Goal: Transaction & Acquisition: Purchase product/service

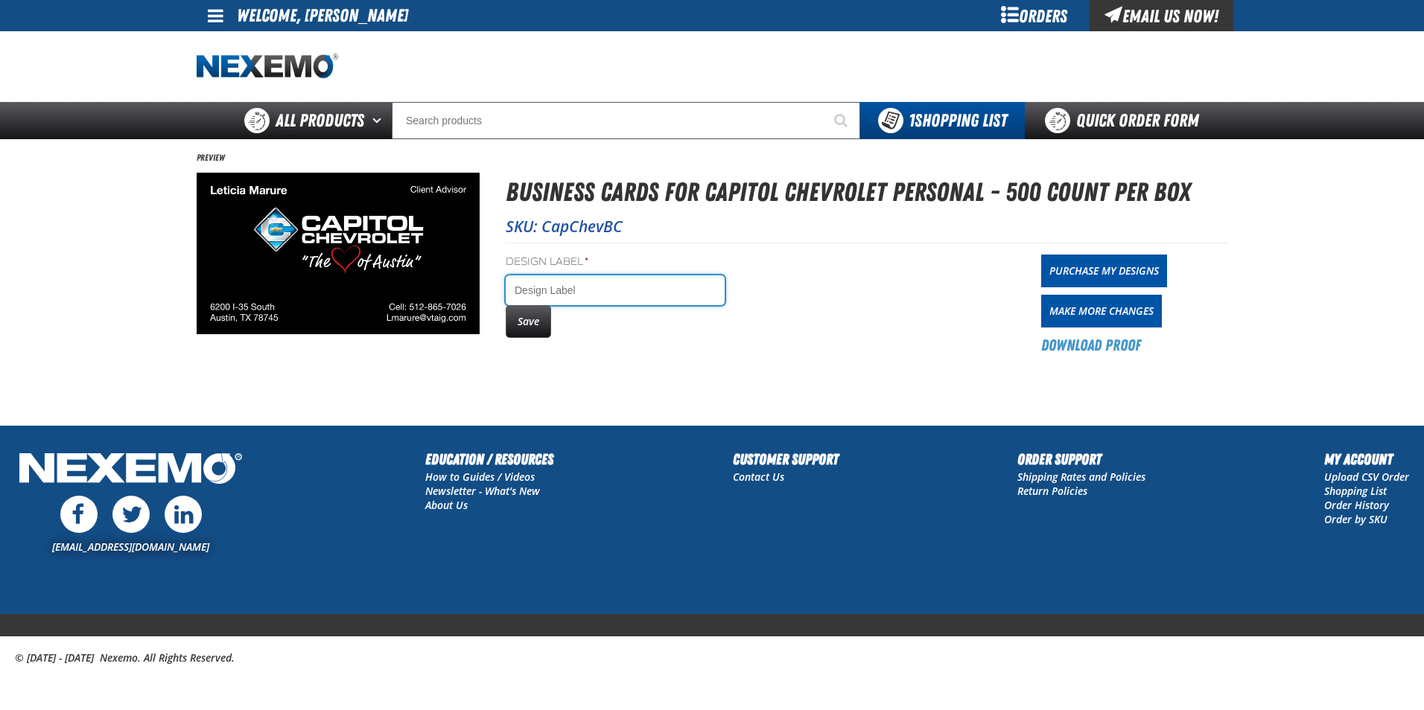
click at [547, 292] on input "Design Label *" at bounding box center [615, 291] width 219 height 30
click at [520, 290] on input "Lmarure" at bounding box center [615, 291] width 219 height 30
type input "[PERSON_NAME]"
click at [539, 318] on button "Save" at bounding box center [528, 321] width 45 height 33
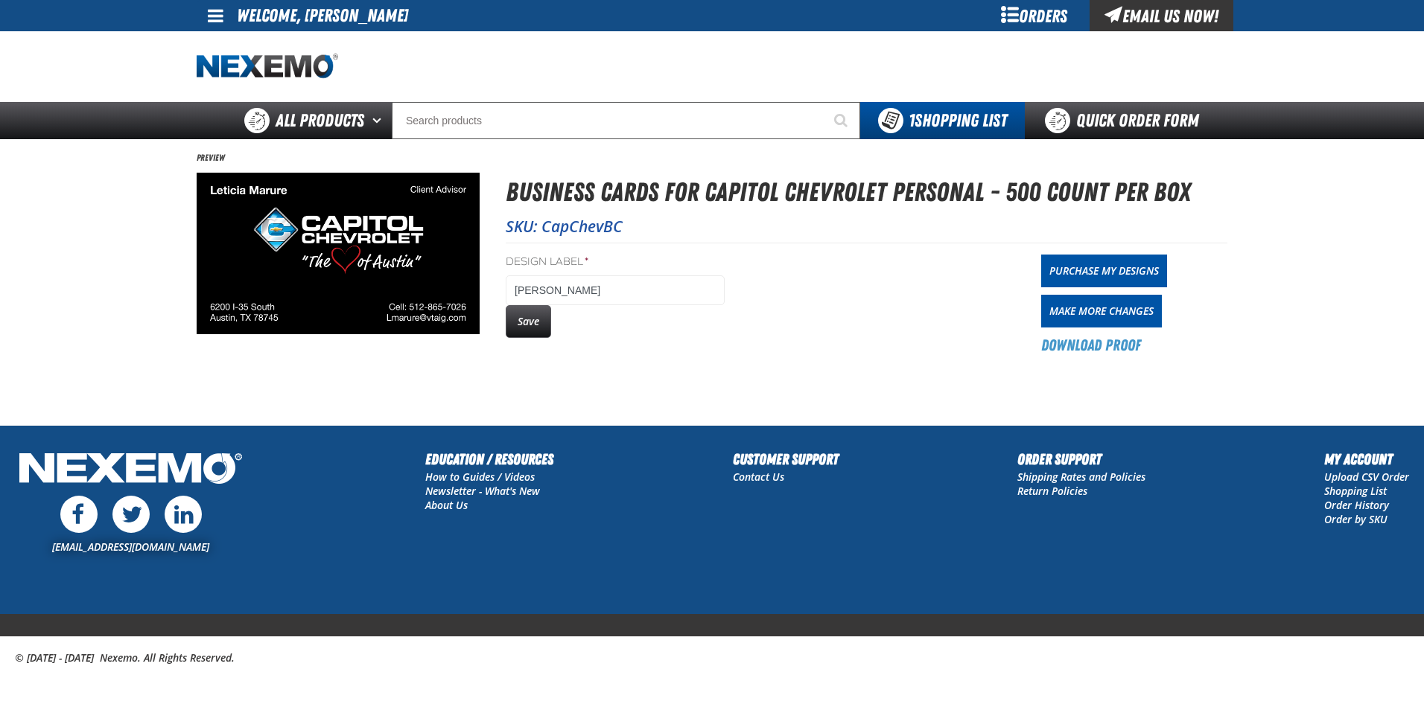
click at [1133, 271] on link "Purchase My Designs" at bounding box center [1104, 271] width 126 height 33
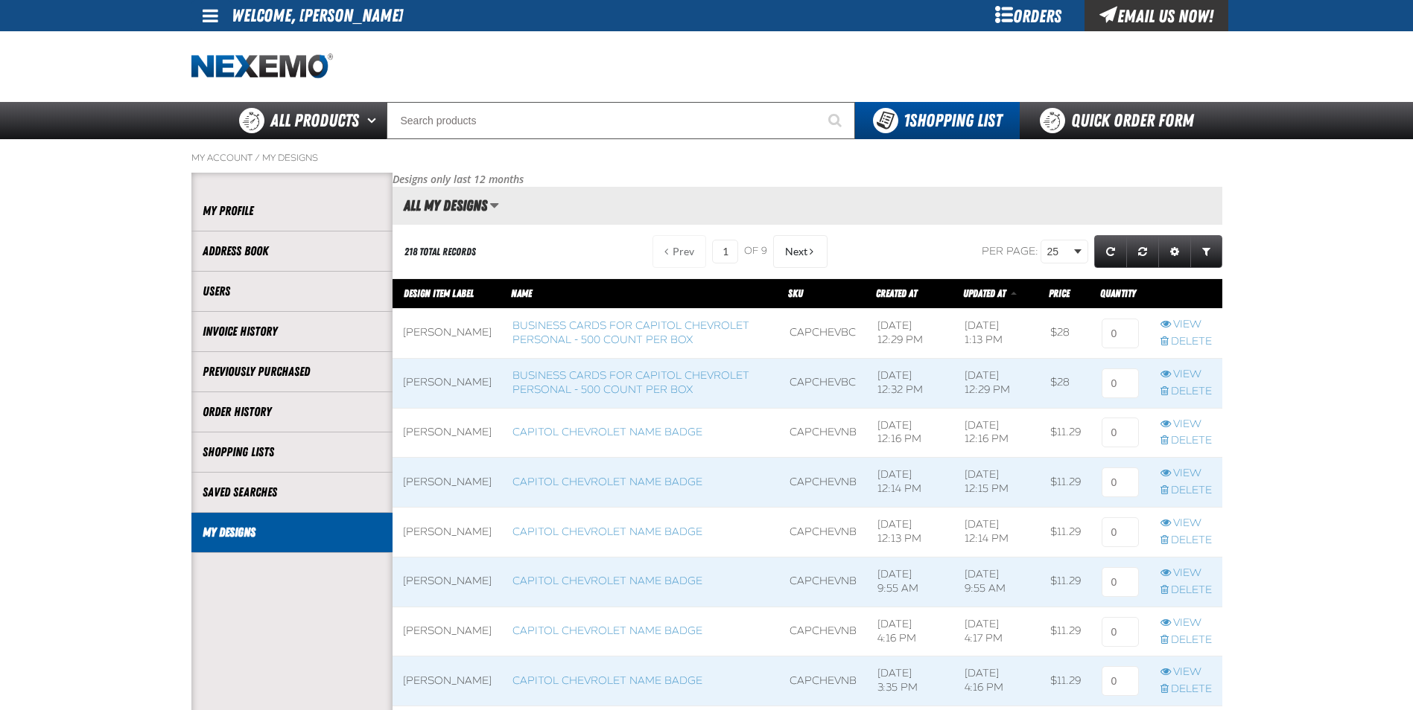
scroll to position [1, 1]
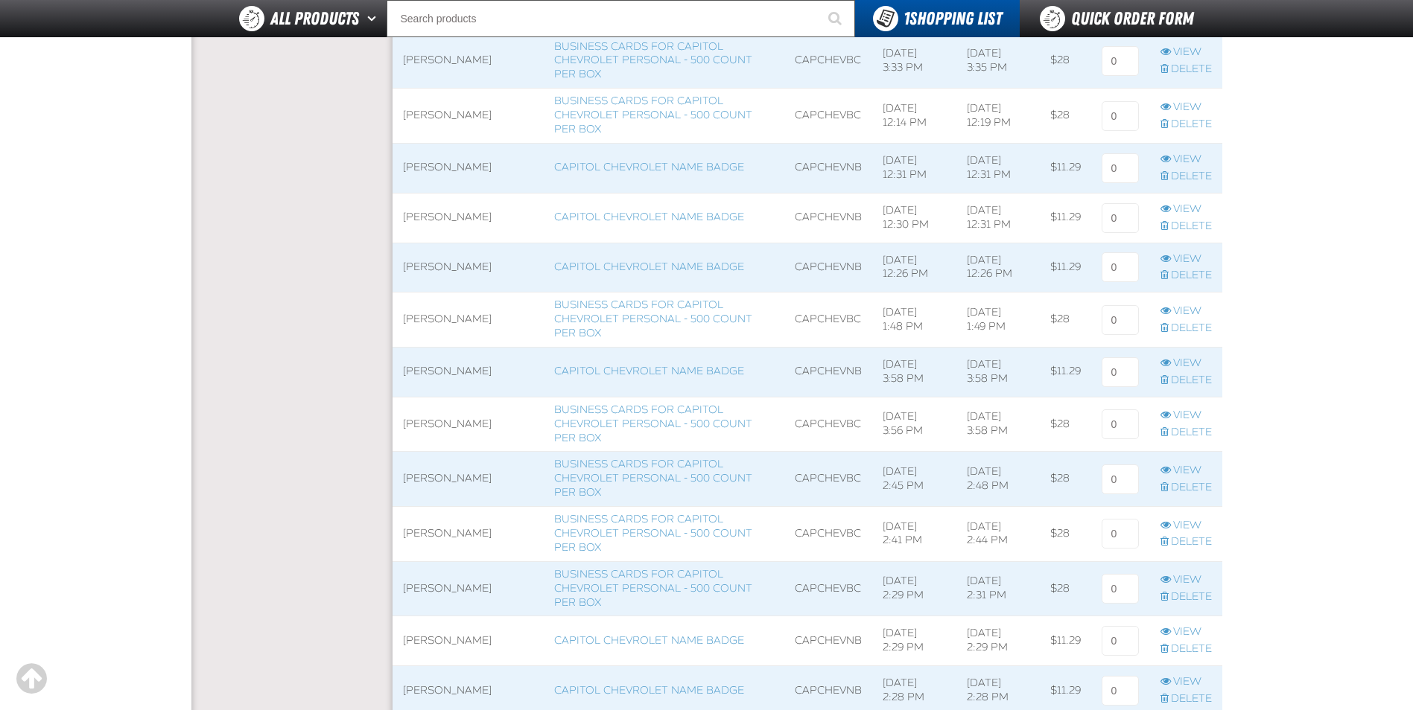
scroll to position [1117, 0]
click at [1112, 534] on input at bounding box center [1119, 531] width 37 height 30
type input "1"
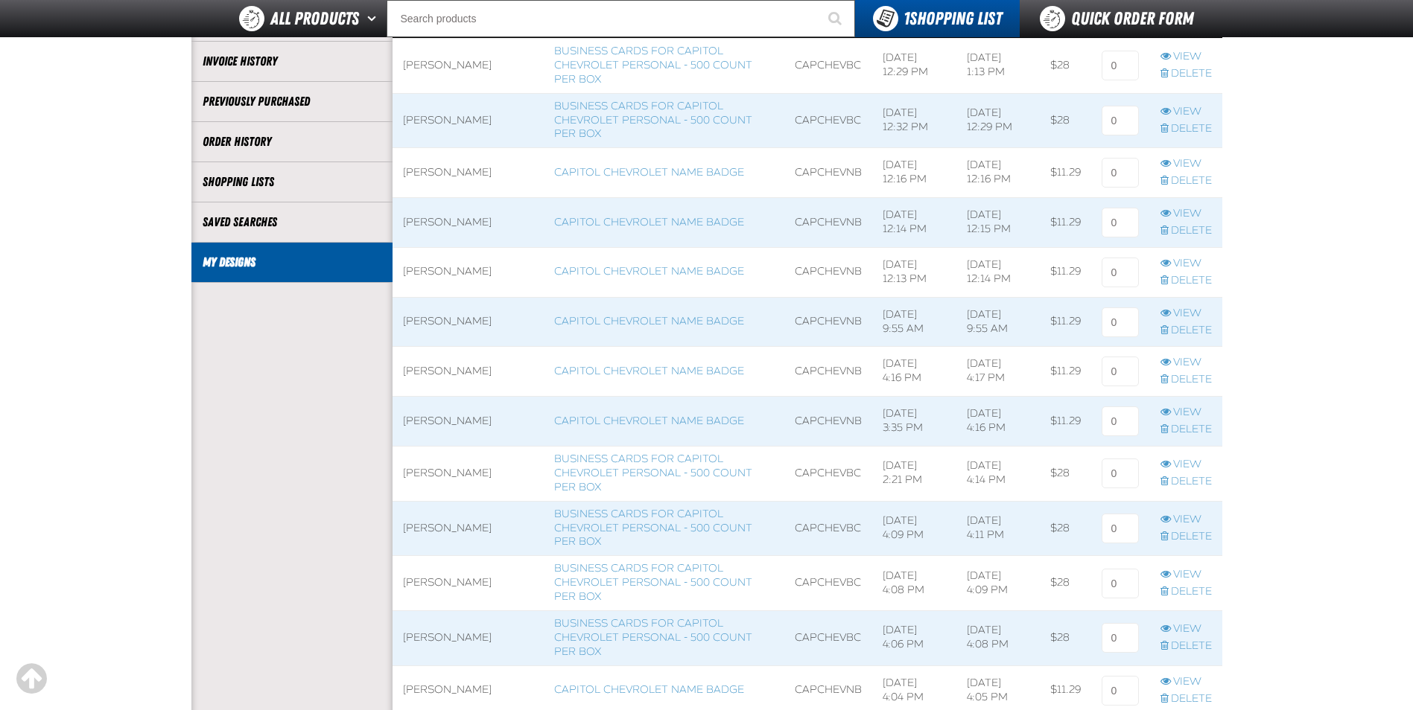
scroll to position [149, 0]
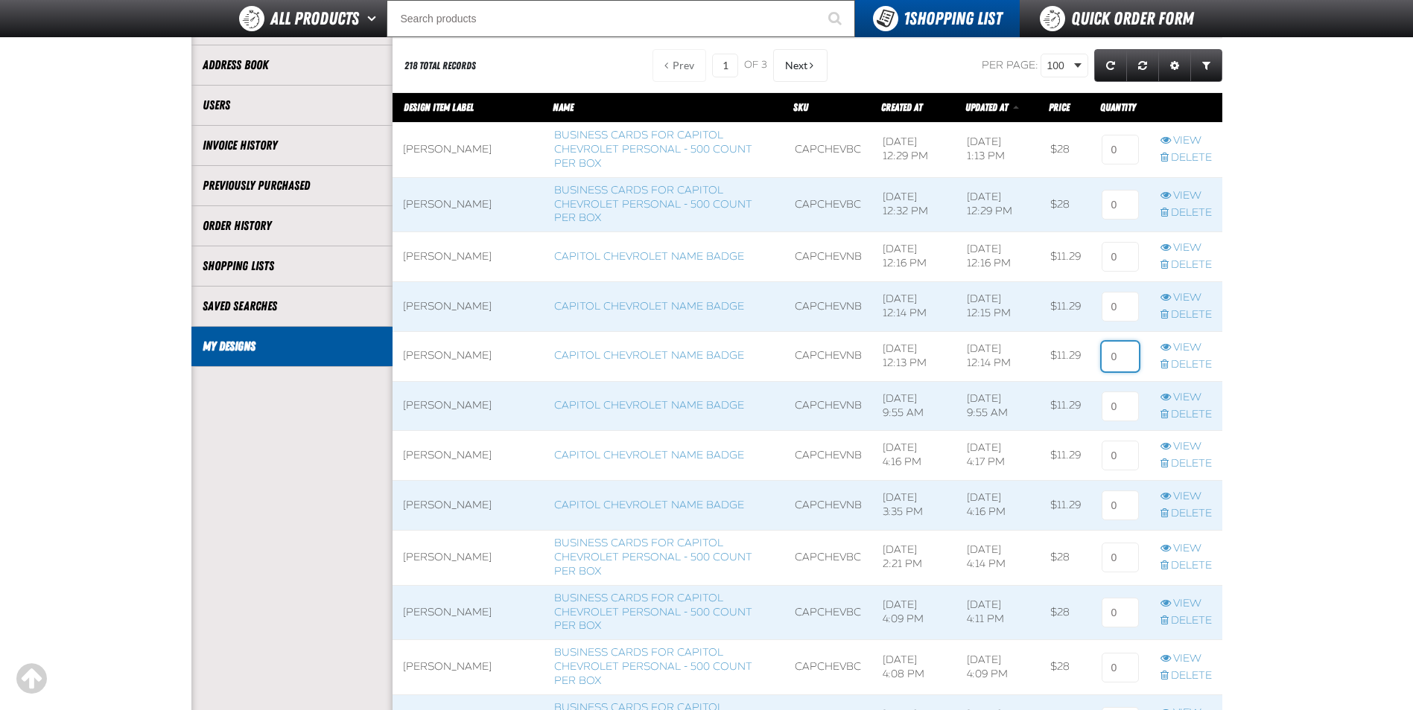
click at [1127, 357] on input at bounding box center [1119, 357] width 37 height 30
type input "1"
click at [1121, 306] on input at bounding box center [1119, 307] width 37 height 30
type input "1"
click at [1120, 261] on input at bounding box center [1119, 257] width 37 height 30
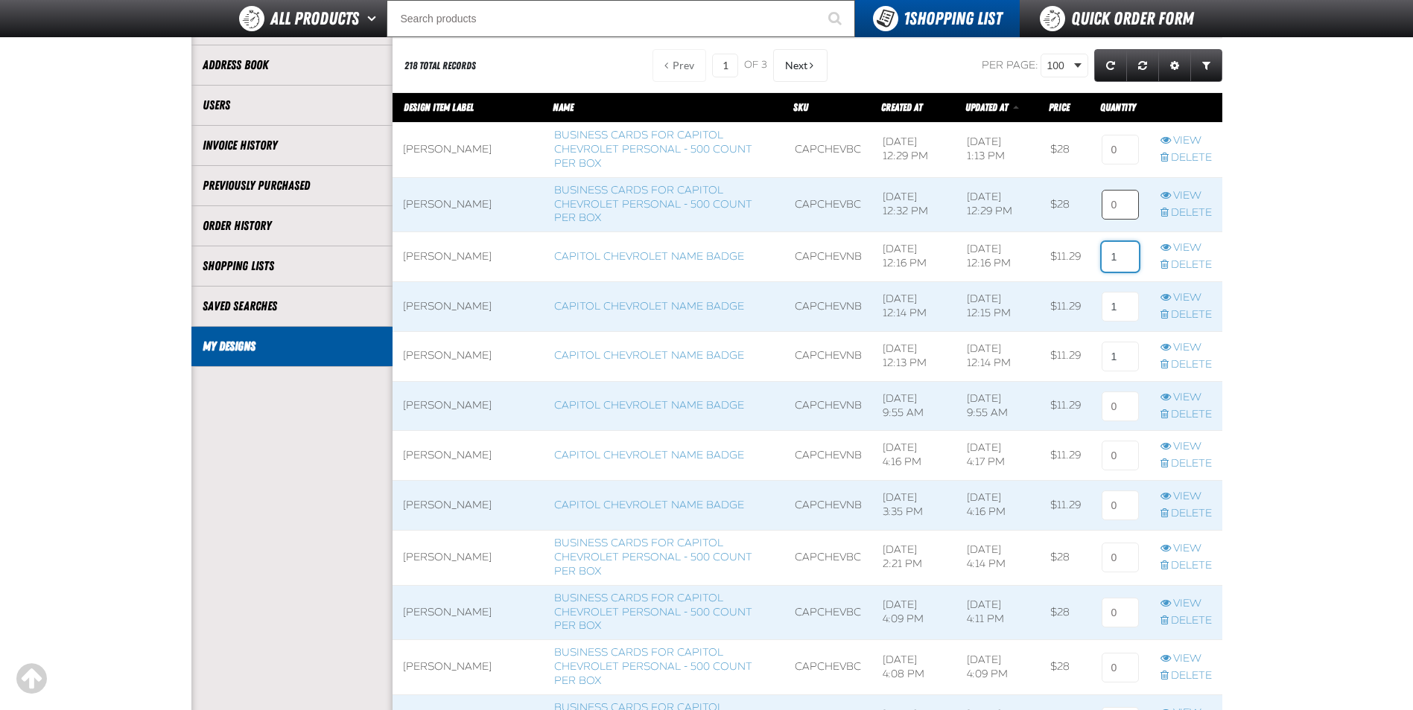
type input "1"
click at [1123, 201] on input at bounding box center [1119, 205] width 37 height 30
type input "1"
click at [1105, 155] on input at bounding box center [1119, 150] width 37 height 30
type input "1"
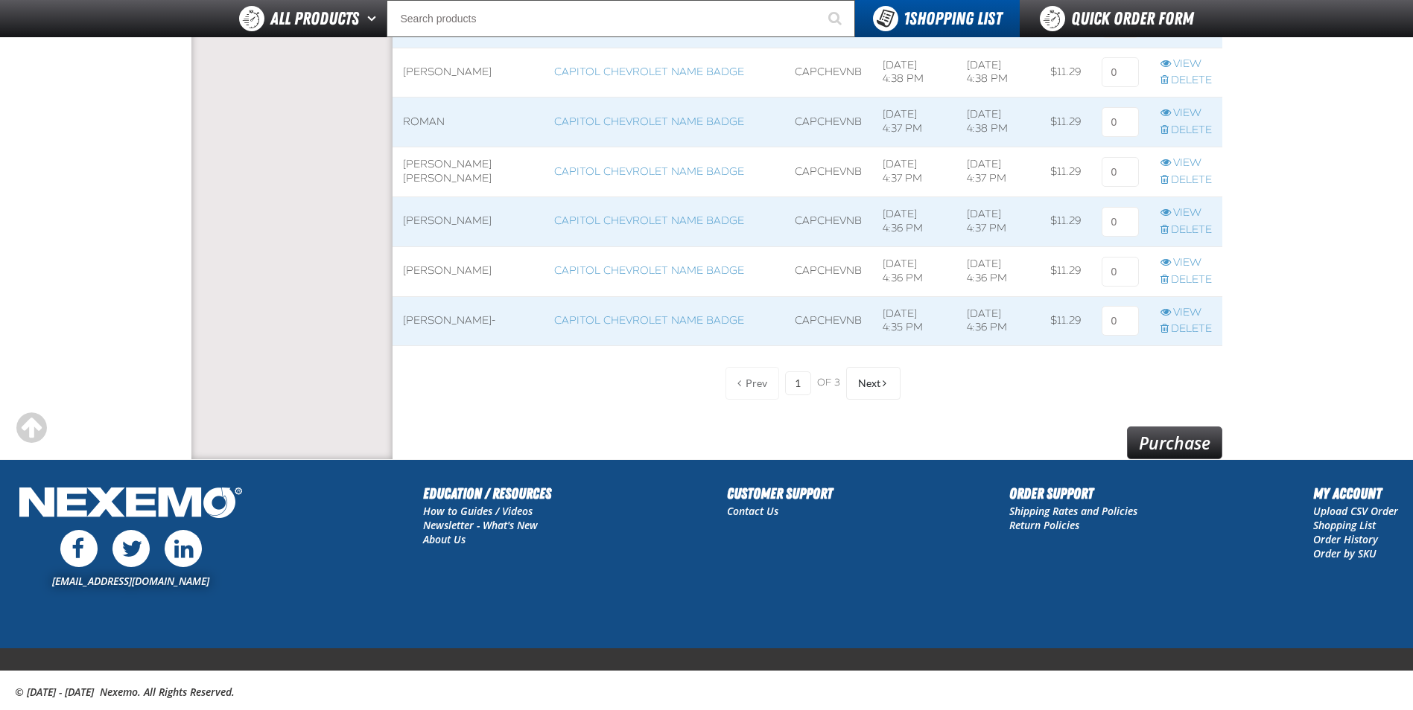
scroll to position [5158, 0]
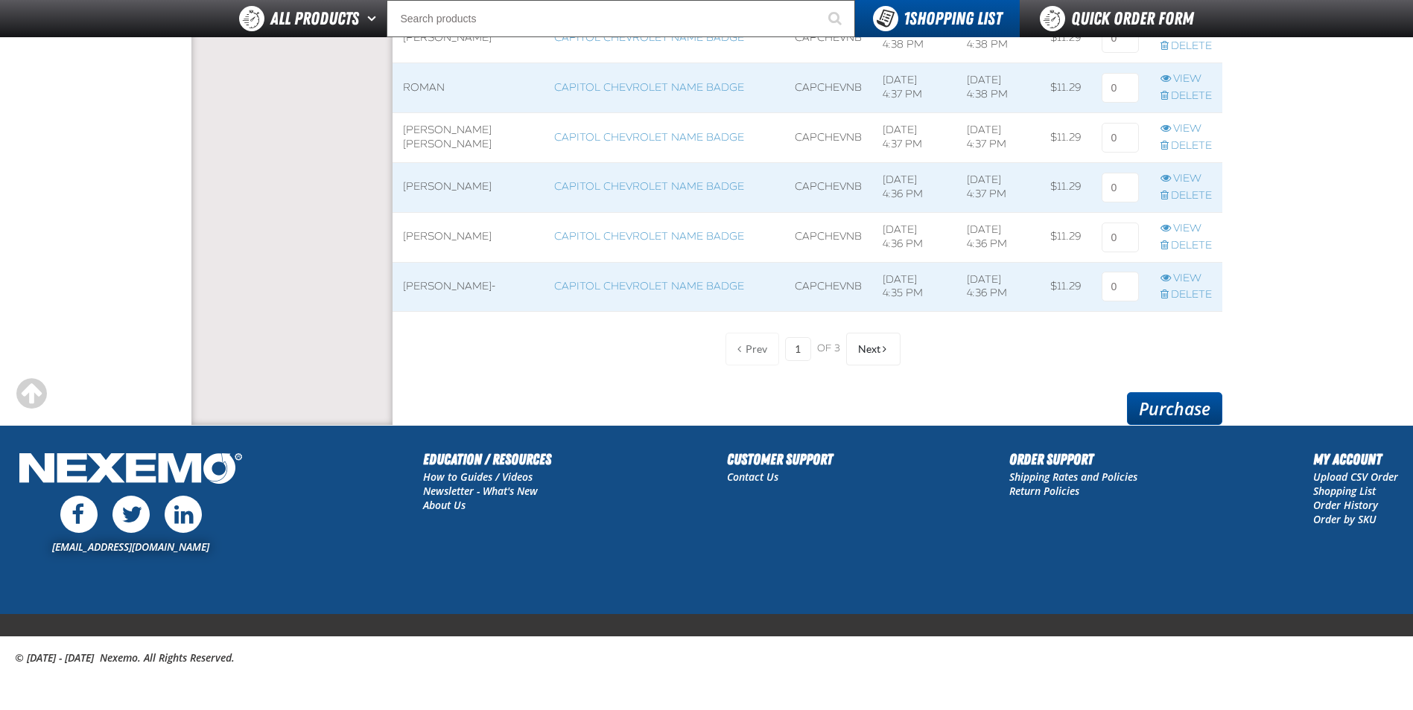
click at [1197, 408] on link "Purchase" at bounding box center [1174, 408] width 95 height 33
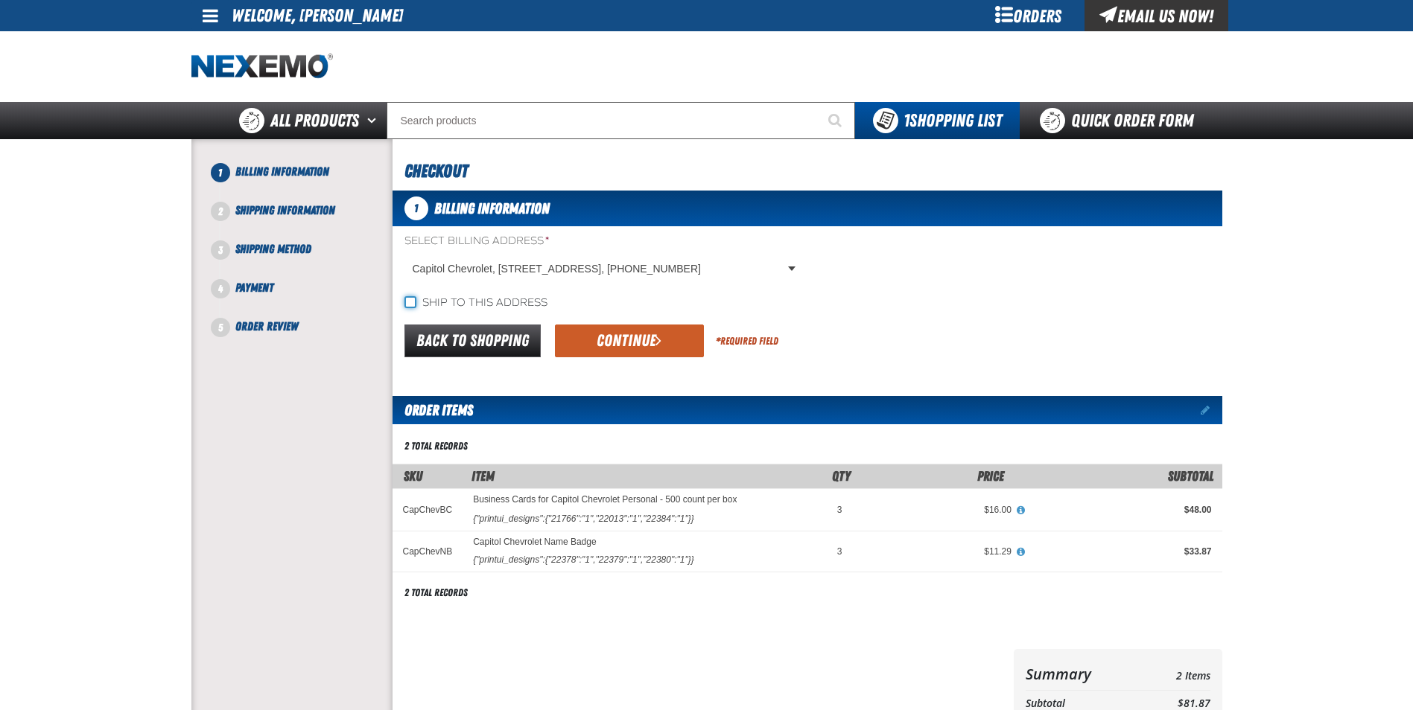
click at [407, 300] on input "Ship to this address" at bounding box center [410, 302] width 12 height 12
checkbox input "true"
click at [626, 342] on button "Continue" at bounding box center [629, 341] width 149 height 33
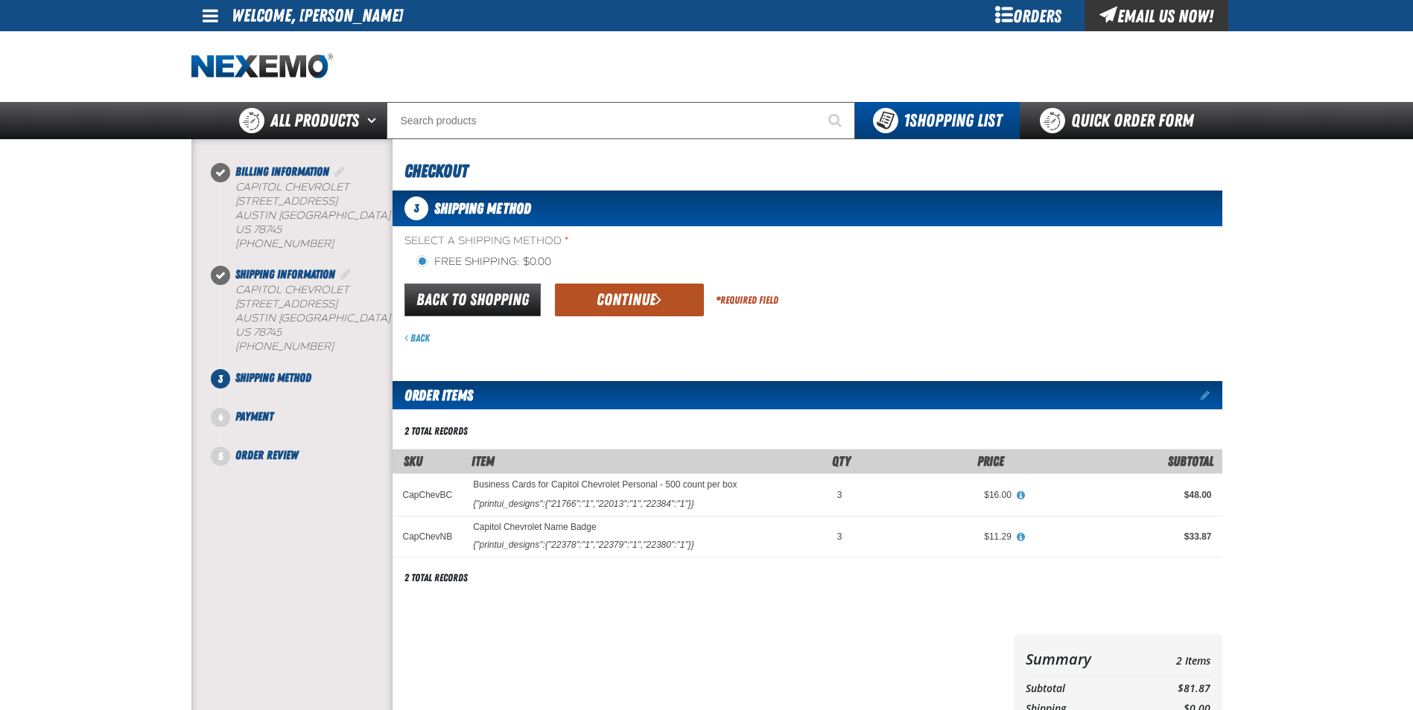
click at [657, 314] on button "Continue" at bounding box center [629, 300] width 149 height 33
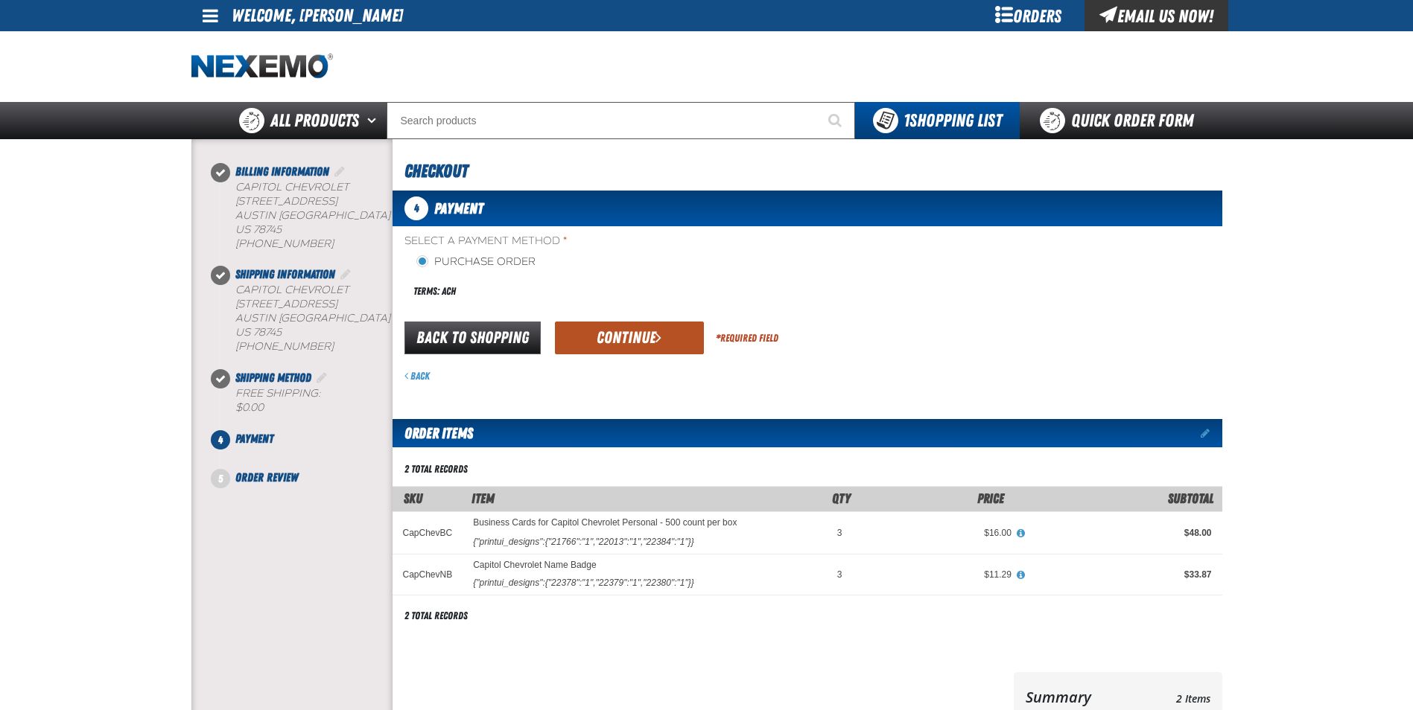
click at [640, 331] on button "Continue" at bounding box center [629, 338] width 149 height 33
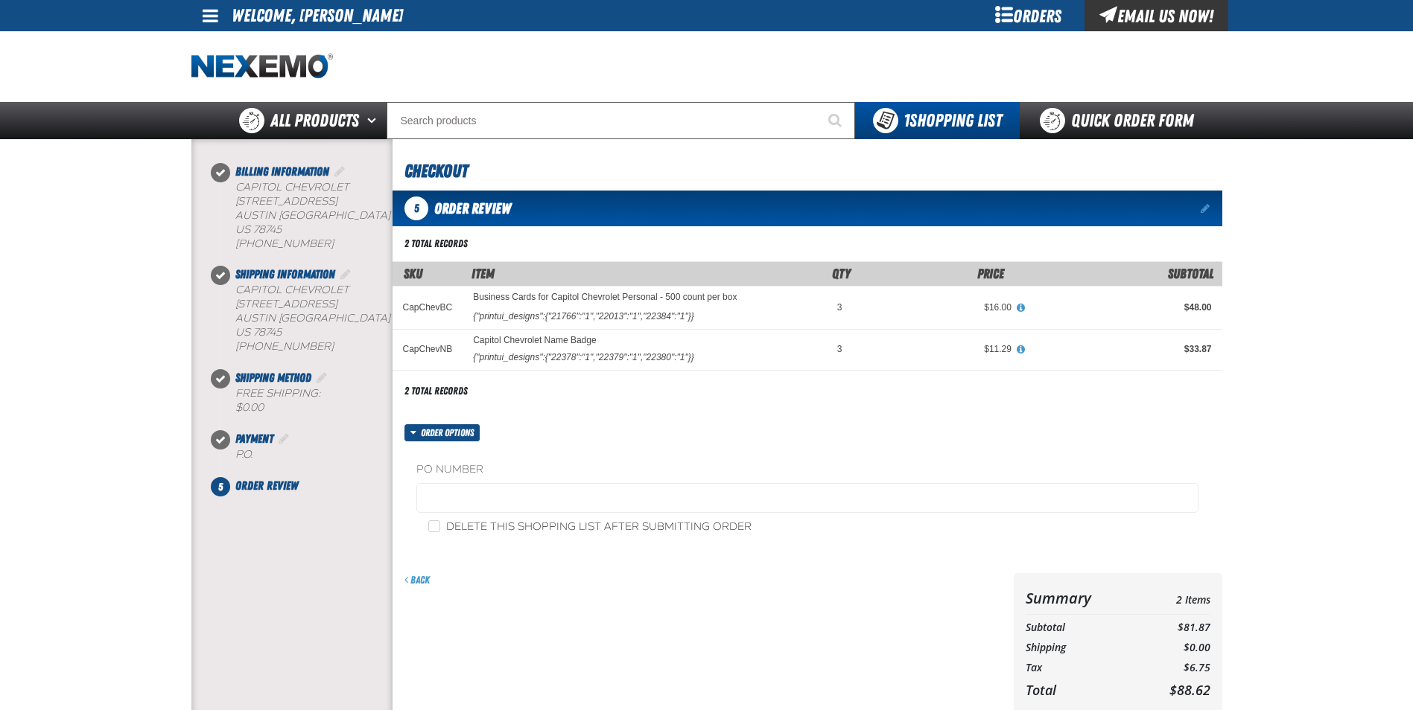
click at [681, 398] on div "2 total records" at bounding box center [618, 391] width 453 height 20
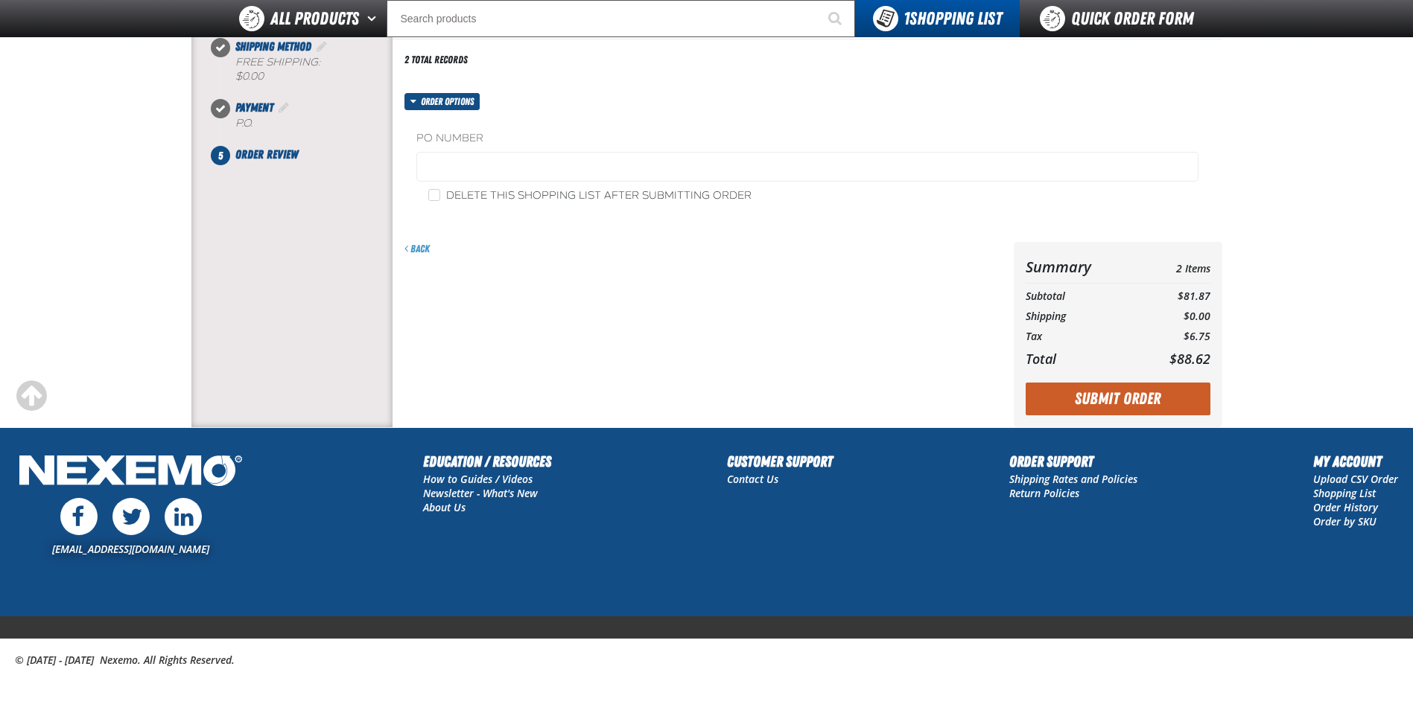
scroll to position [296, 0]
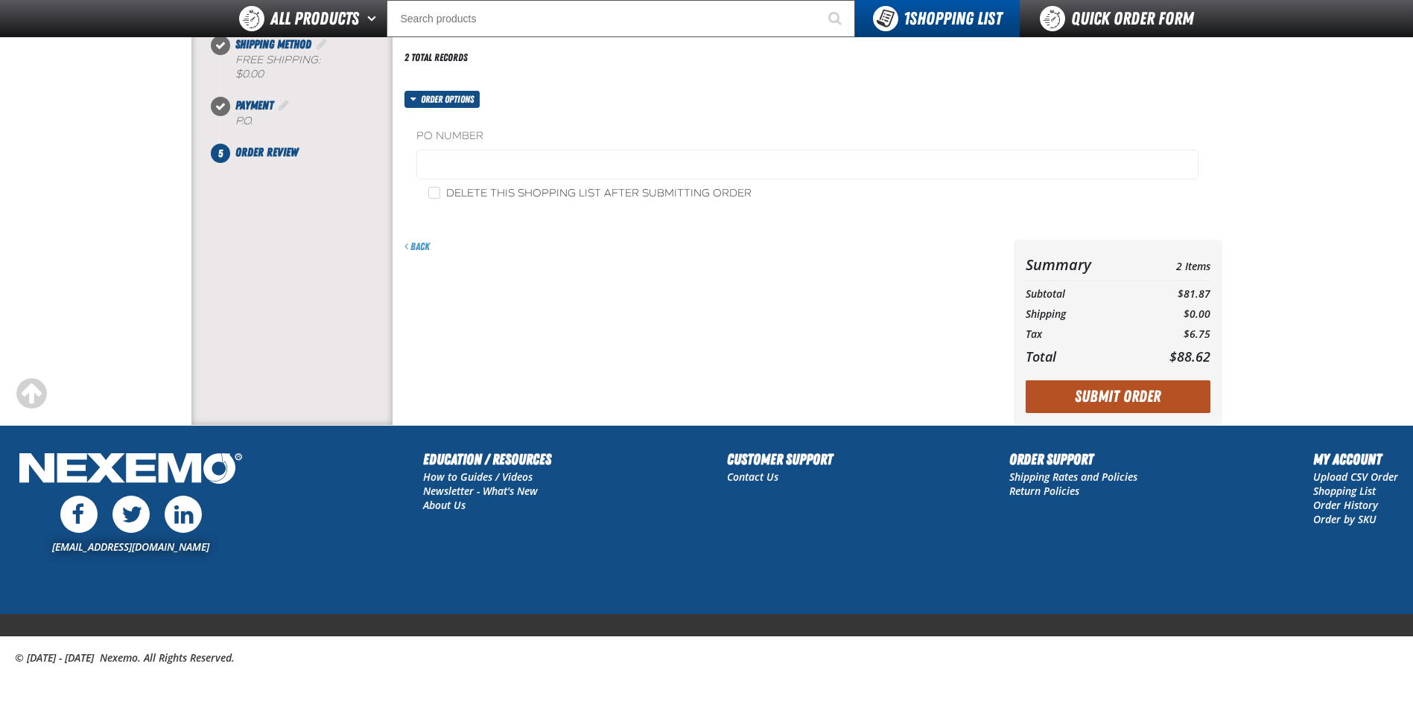
click at [1097, 401] on button "Submit Order" at bounding box center [1117, 397] width 185 height 33
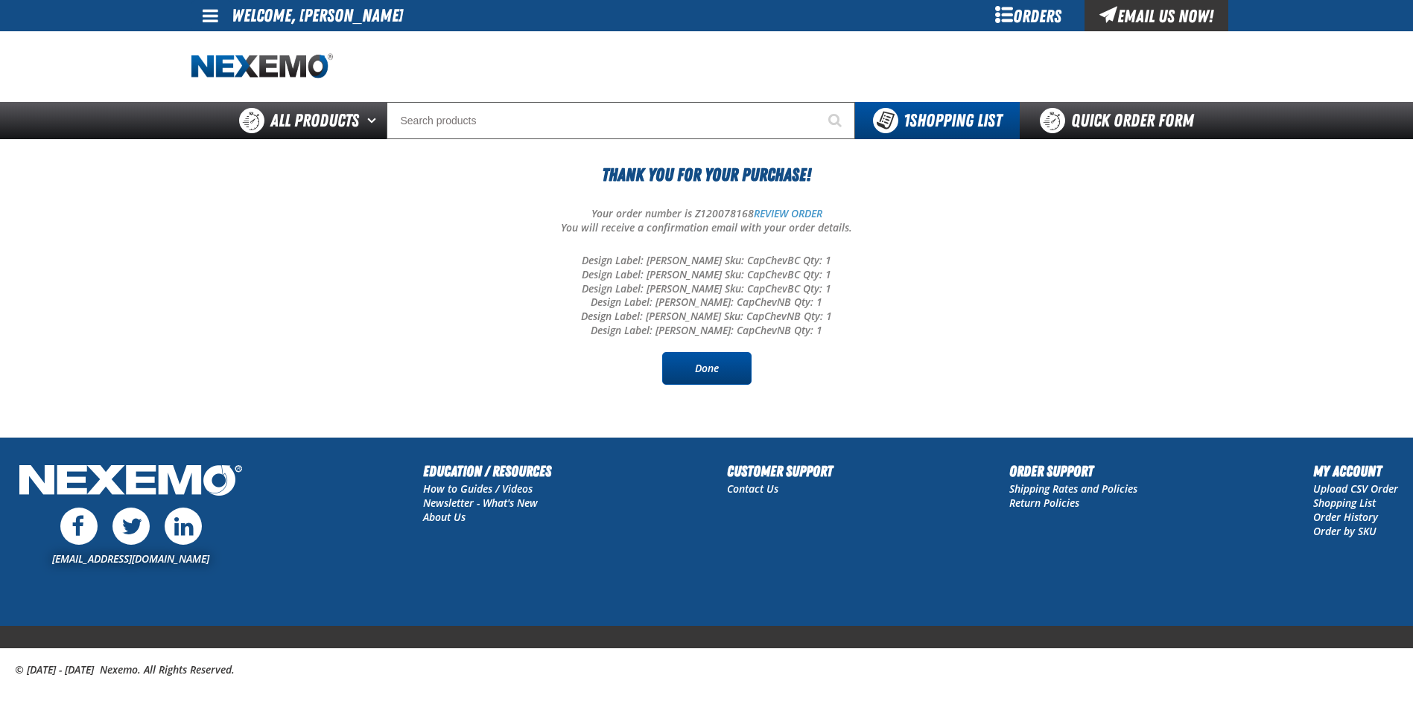
click at [724, 376] on link "Done" at bounding box center [706, 368] width 89 height 33
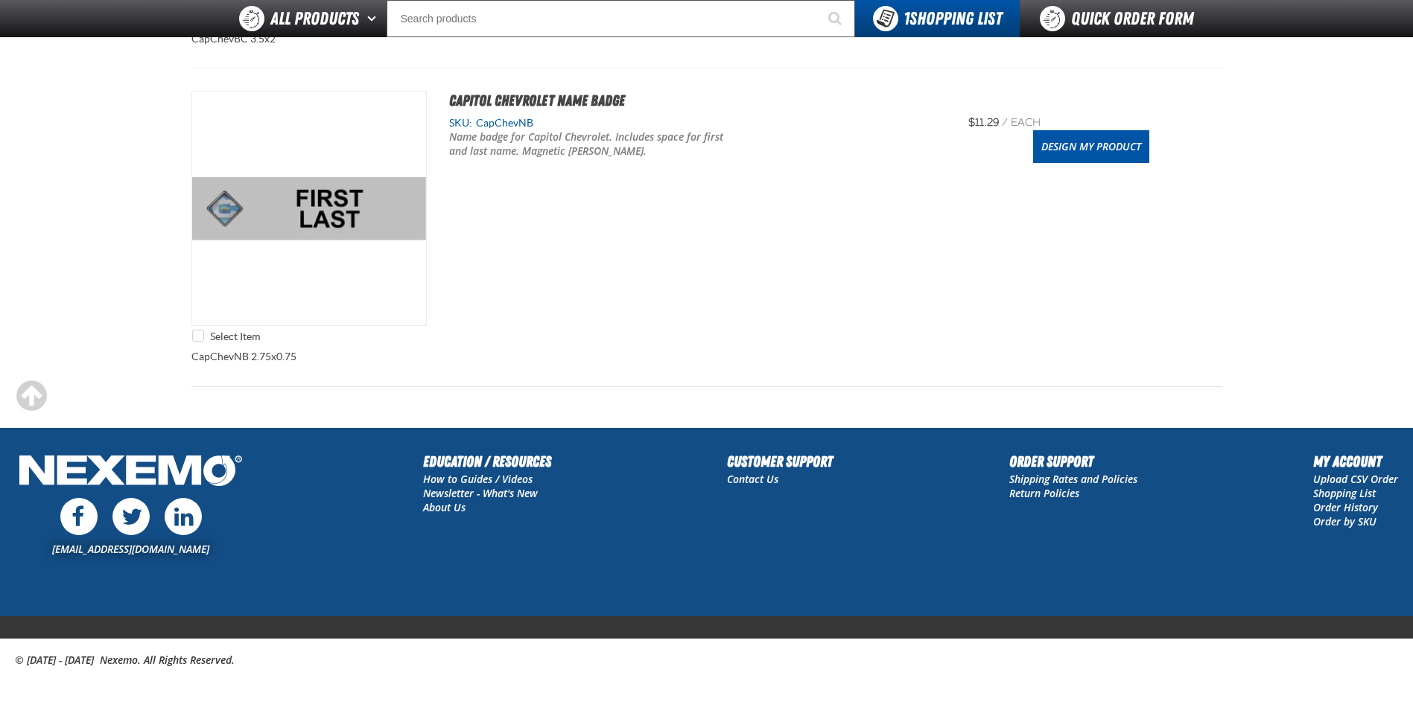
scroll to position [782, 0]
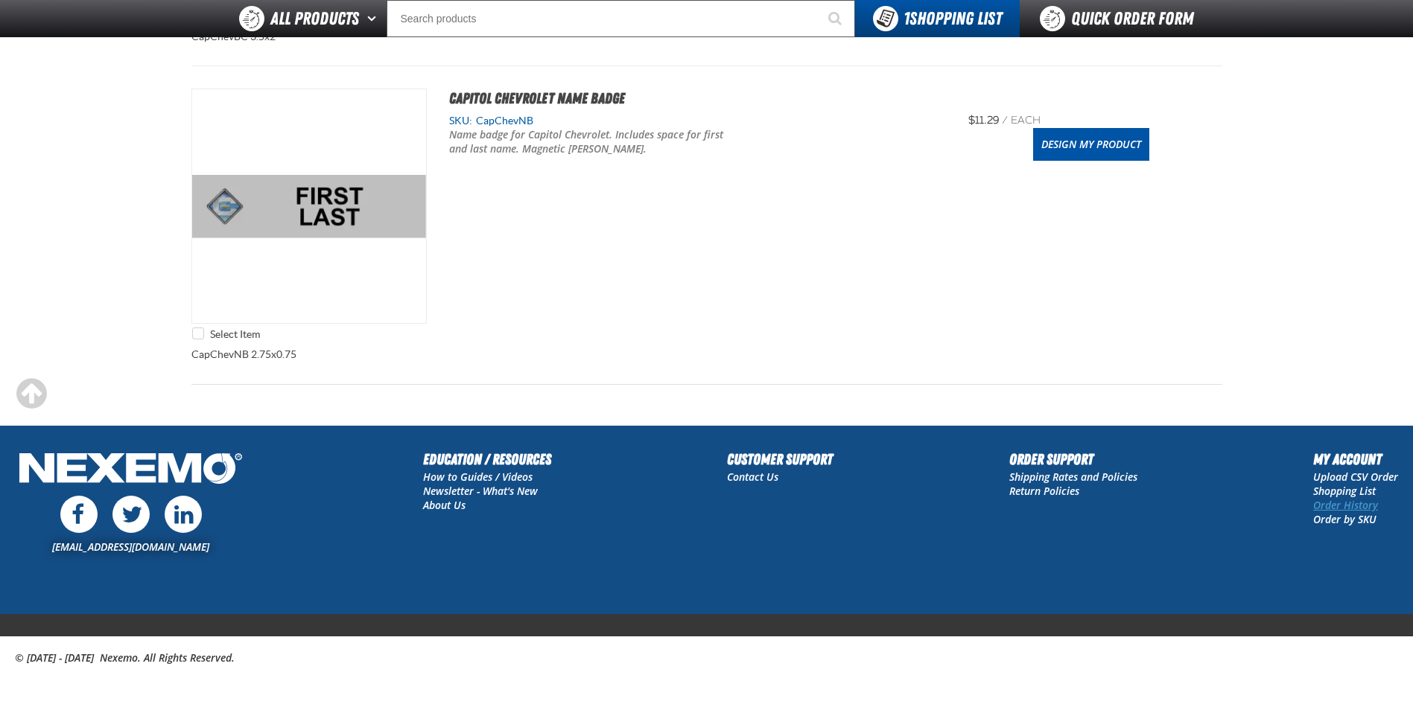
click at [1343, 505] on link "Order History" at bounding box center [1345, 505] width 65 height 14
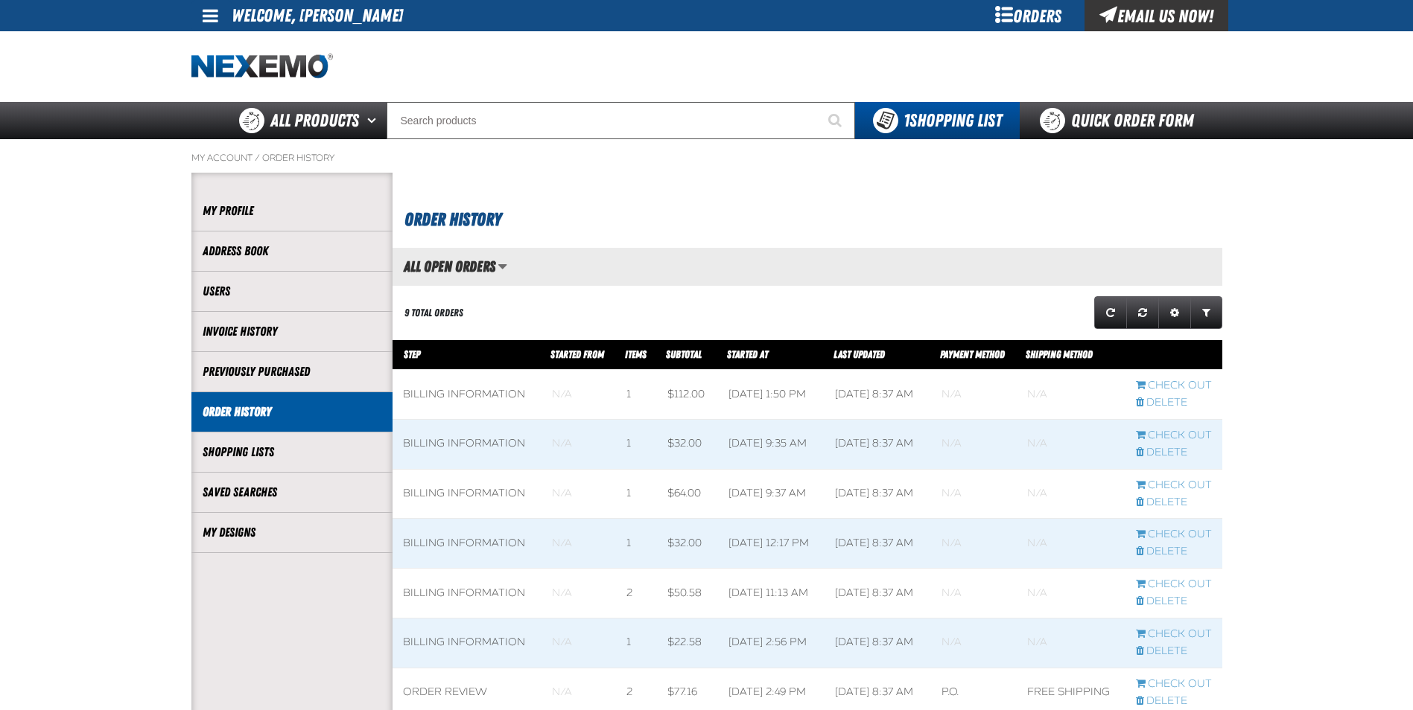
scroll to position [1, 1]
